Goal: Task Accomplishment & Management: Use online tool/utility

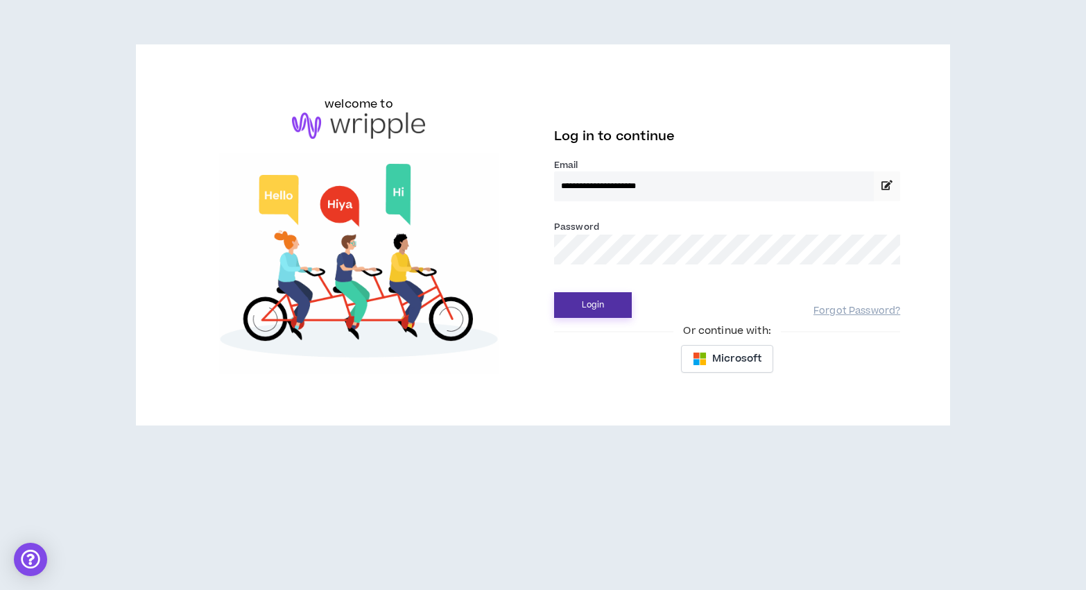
click at [581, 298] on button "Login" at bounding box center [593, 305] width 78 height 26
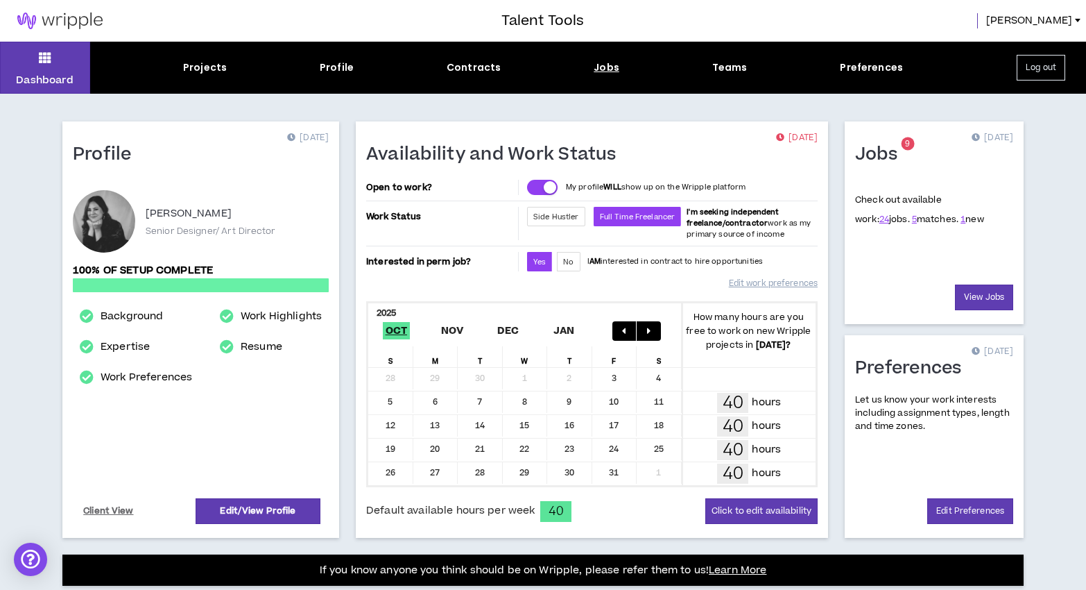
click at [605, 71] on div "Jobs" at bounding box center [607, 67] width 26 height 15
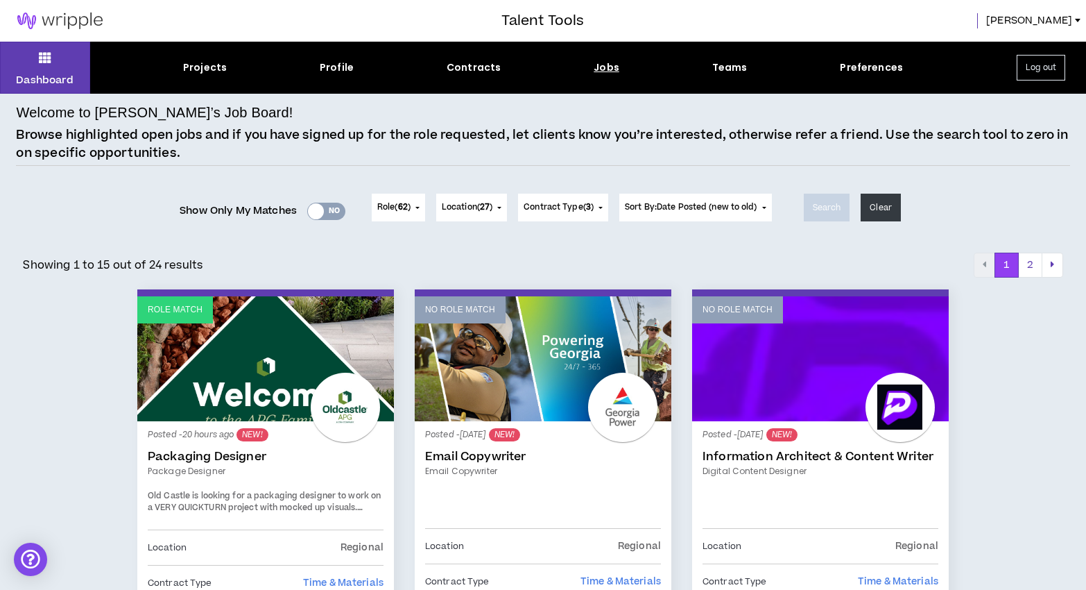
click at [335, 214] on div "Yes No" at bounding box center [326, 211] width 38 height 17
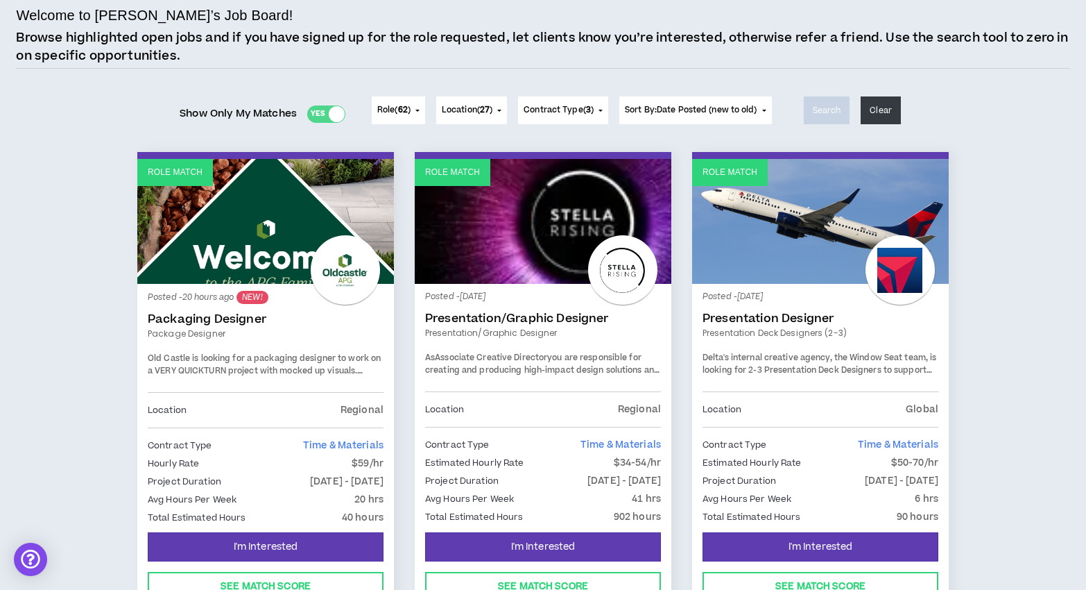
scroll to position [99, 0]
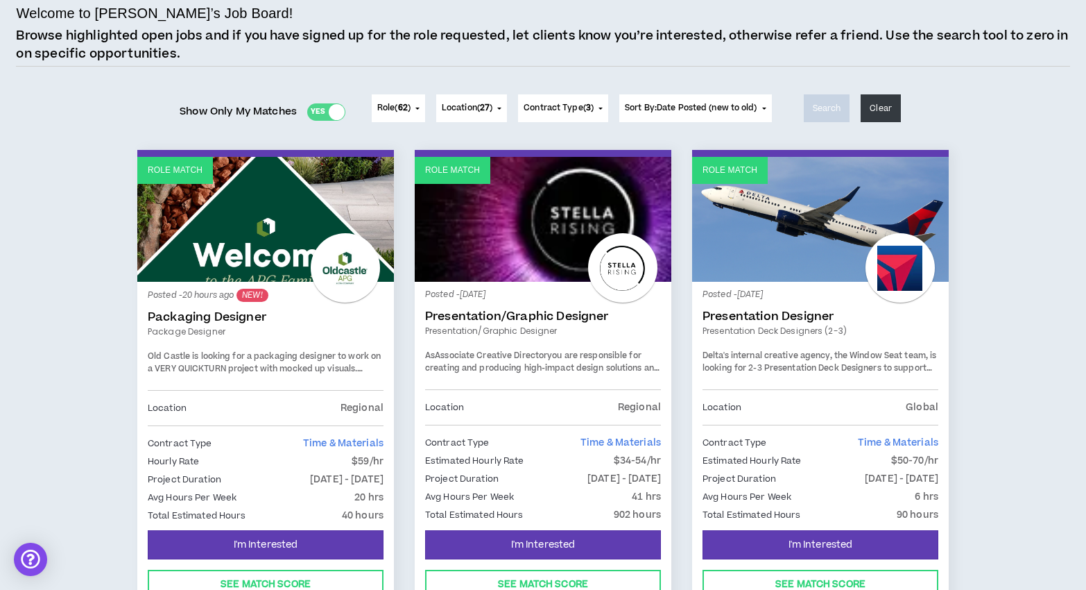
click at [217, 321] on link "Packaging Designer" at bounding box center [266, 317] width 236 height 14
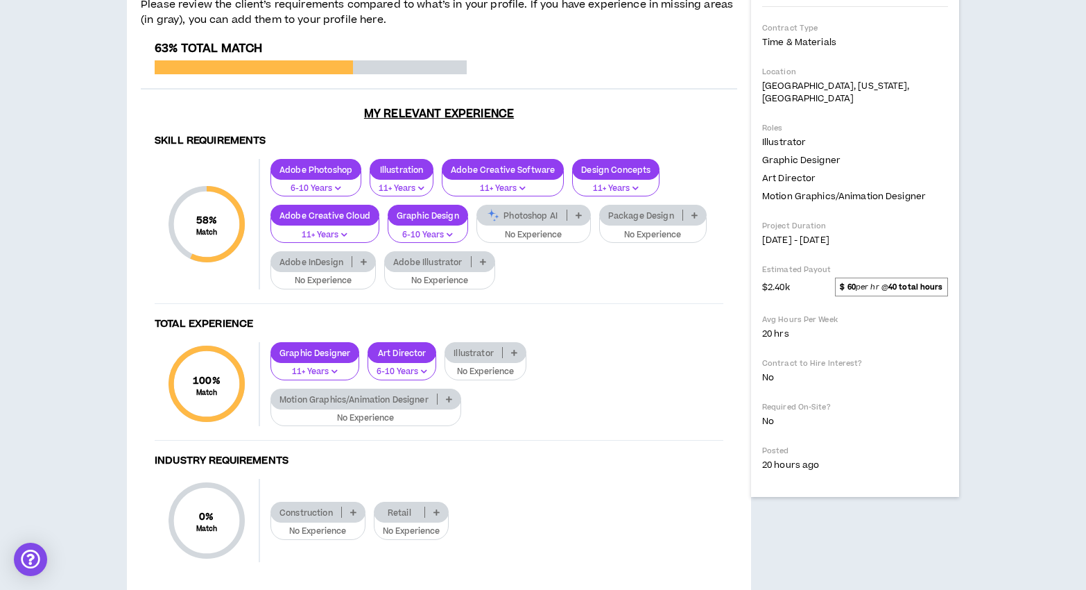
scroll to position [17, 0]
